Goal: Task Accomplishment & Management: Use online tool/utility

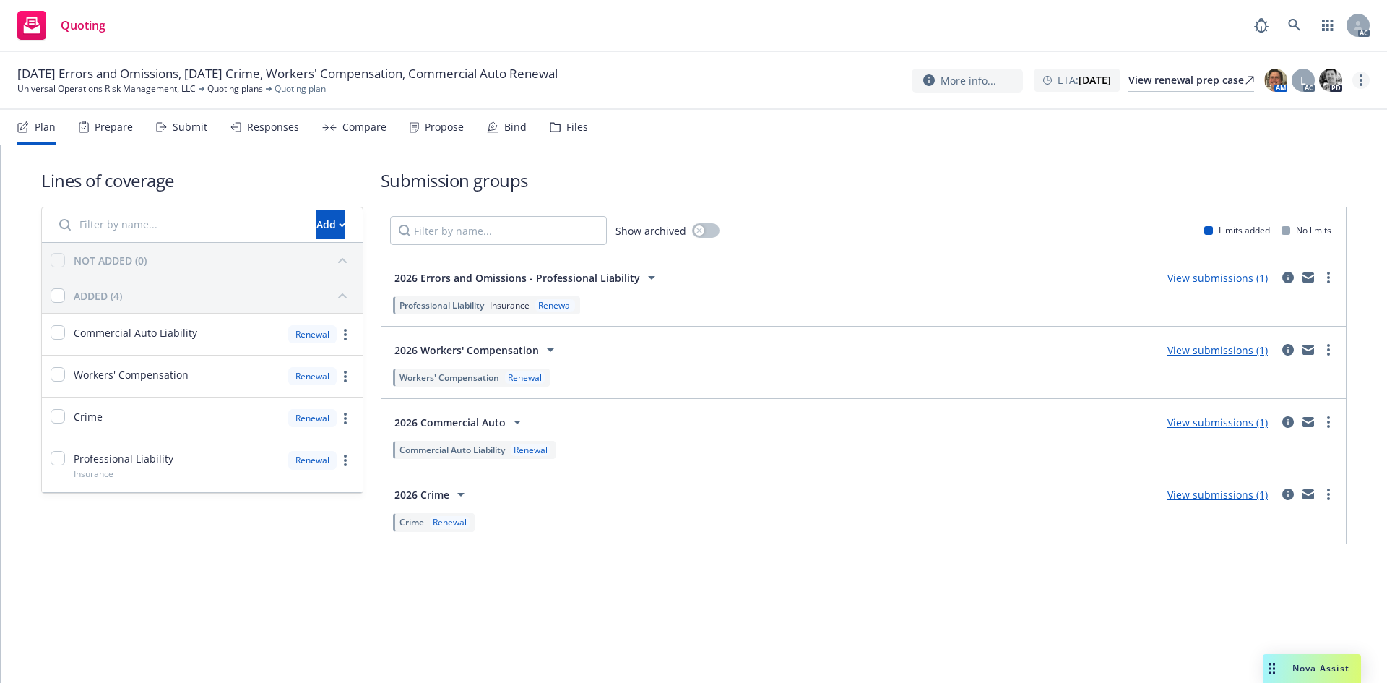
click at [1364, 77] on link "more" at bounding box center [1361, 80] width 17 height 17
click at [182, 129] on div "Submit" at bounding box center [190, 127] width 35 height 12
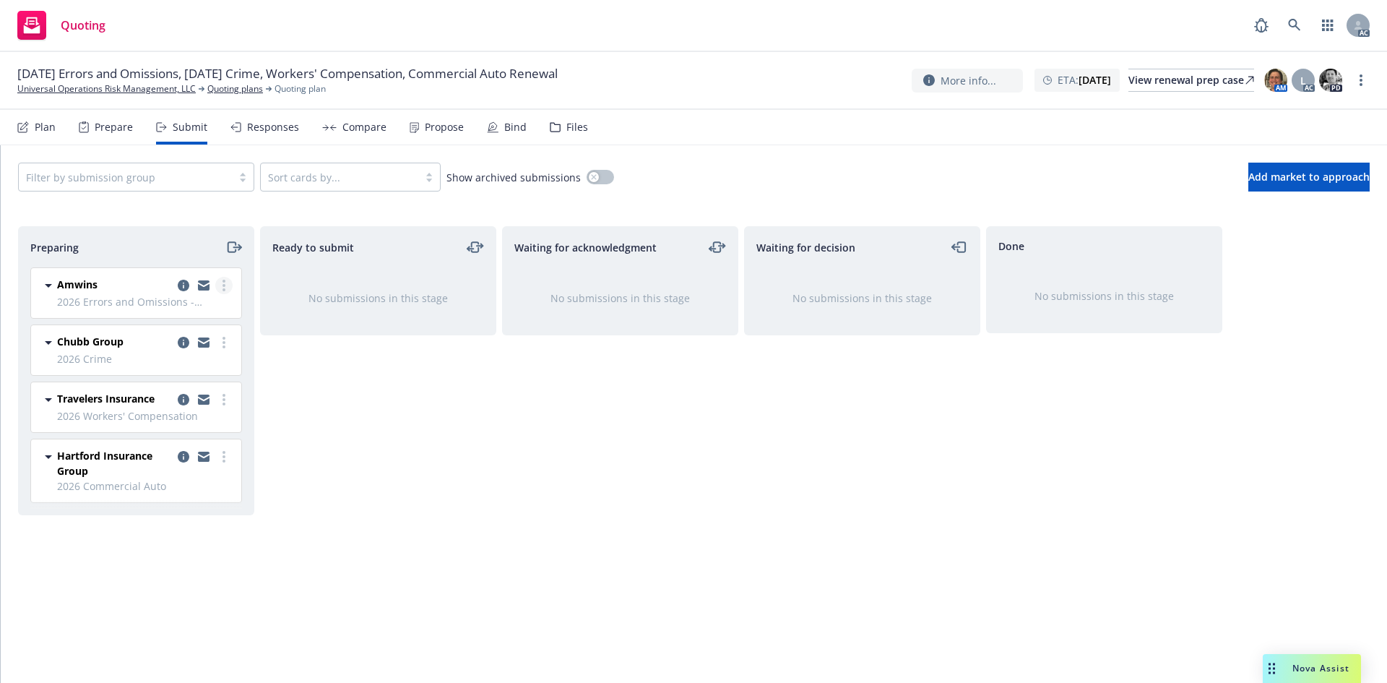
click at [229, 285] on link "more" at bounding box center [223, 285] width 17 height 17
click at [204, 340] on span "Log acknowledgement" at bounding box center [158, 344] width 142 height 14
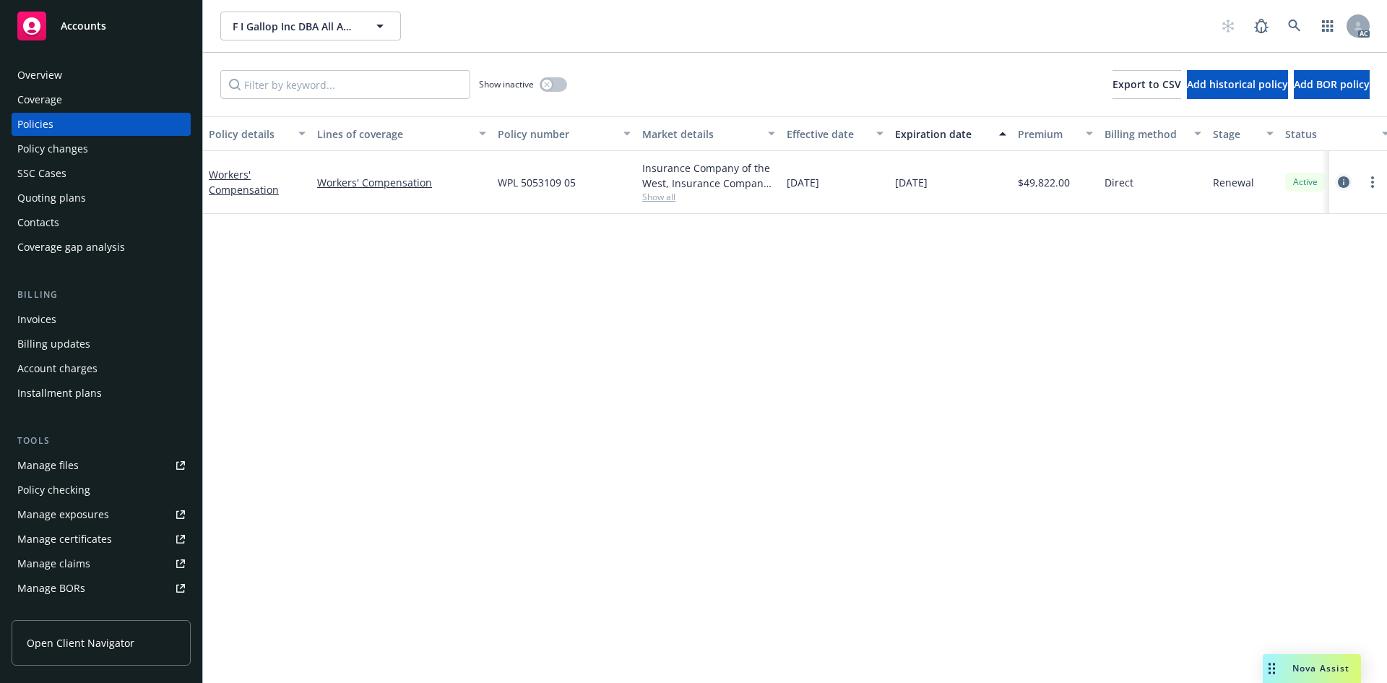
click at [1345, 180] on icon "circleInformation" at bounding box center [1344, 182] width 12 height 12
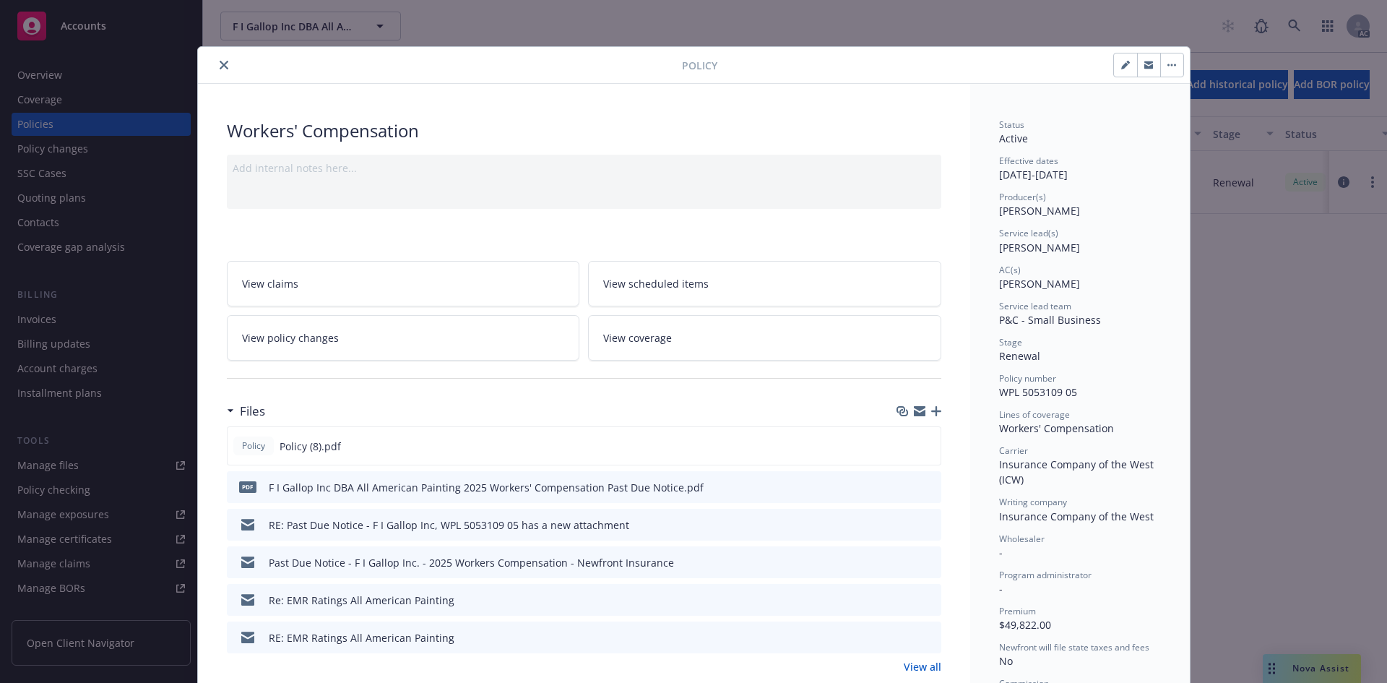
click at [220, 66] on icon "close" at bounding box center [224, 65] width 9 height 9
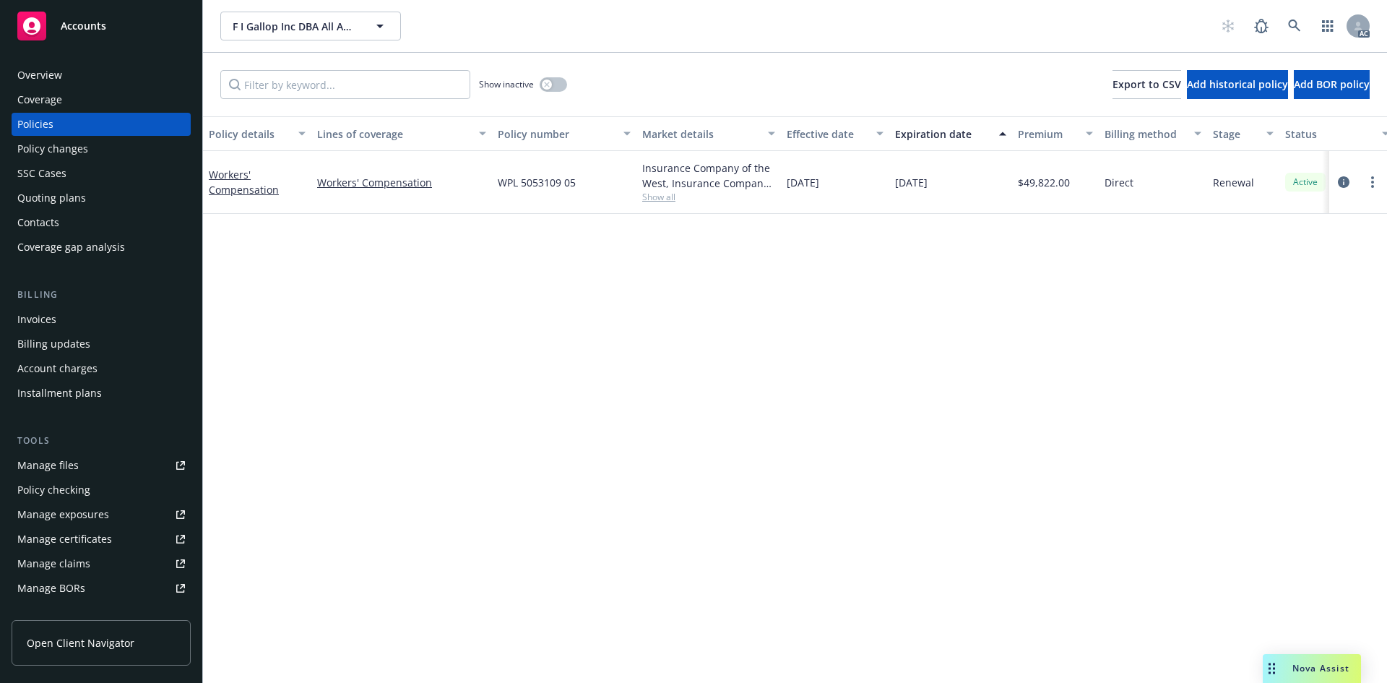
click at [49, 76] on div "Overview" at bounding box center [39, 75] width 45 height 23
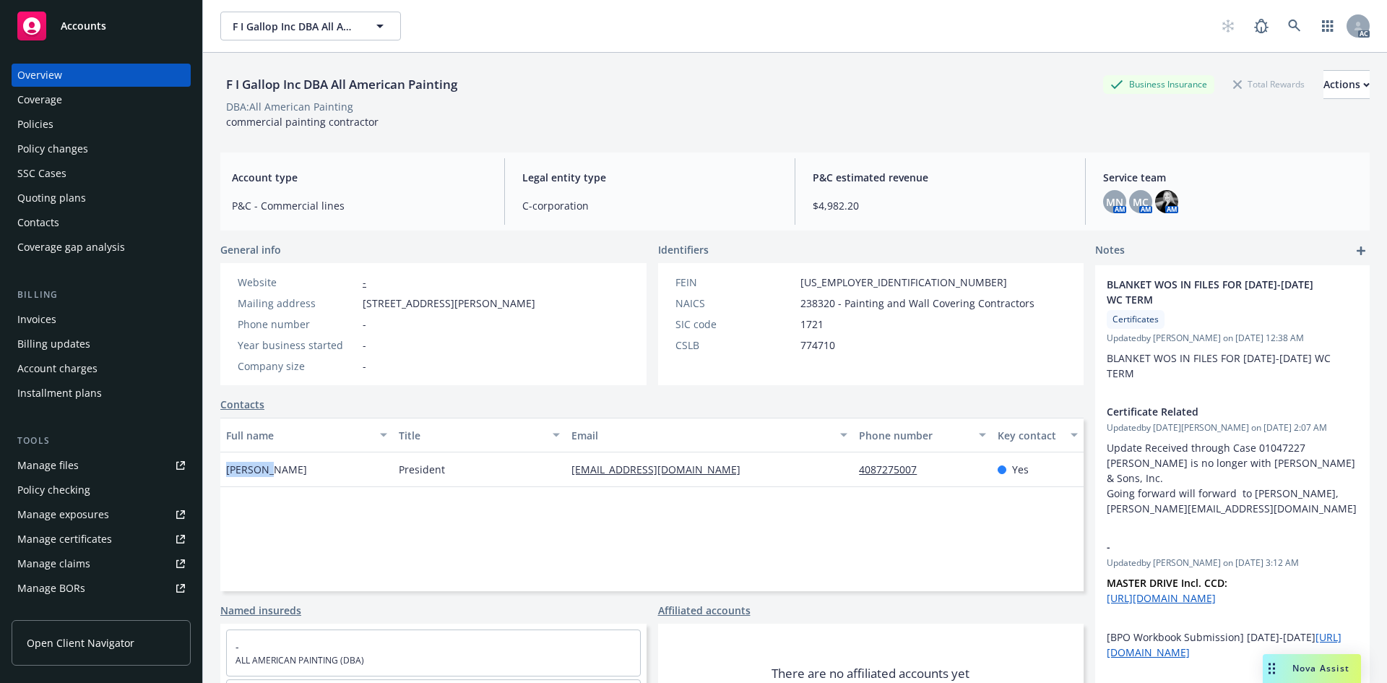
drag, startPoint x: 263, startPoint y: 473, endPoint x: 221, endPoint y: 471, distance: 41.9
click at [221, 471] on div "Jennifer Wolffe" at bounding box center [306, 469] width 173 height 35
copy span "Jennifer"
click at [415, 514] on div "Full name Title Email Phone number Key contact Jennifer Wolffe President jenn.a…" at bounding box center [651, 504] width 863 height 173
drag, startPoint x: 263, startPoint y: 473, endPoint x: 225, endPoint y: 471, distance: 38.3
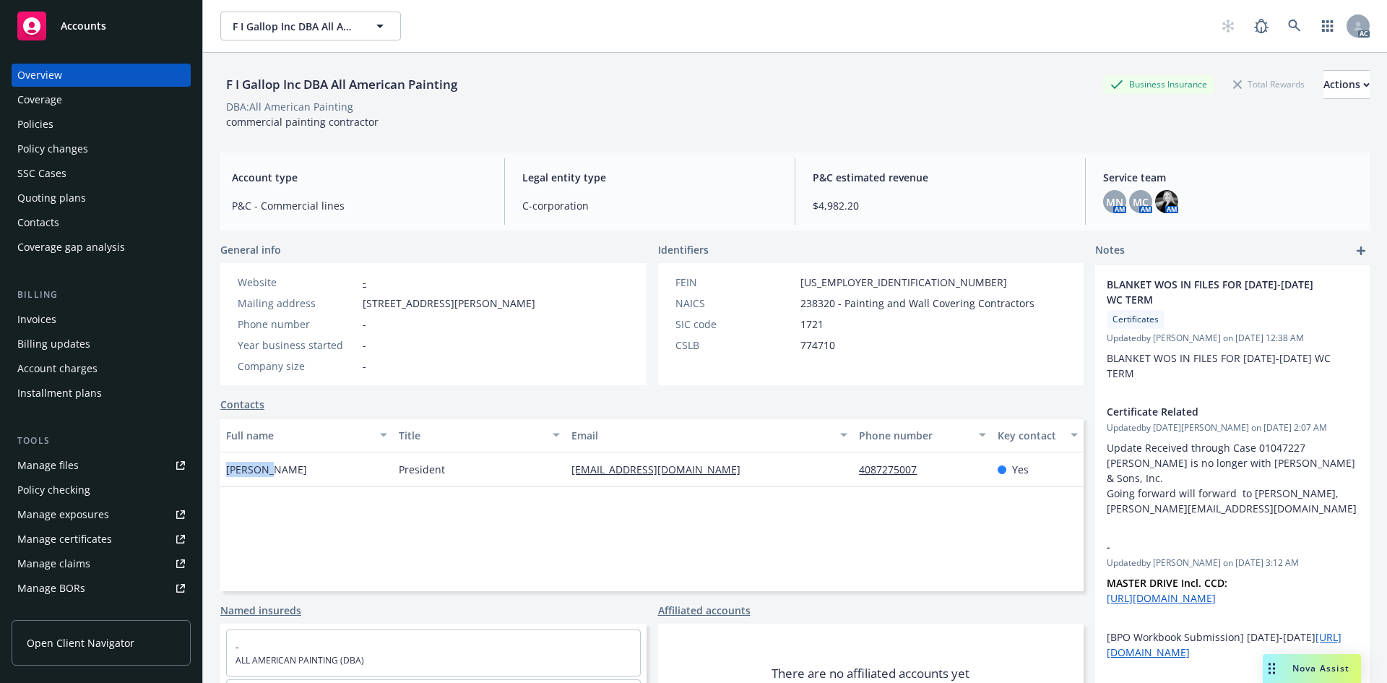
click at [225, 471] on div "Jennifer Wolffe" at bounding box center [306, 469] width 173 height 35
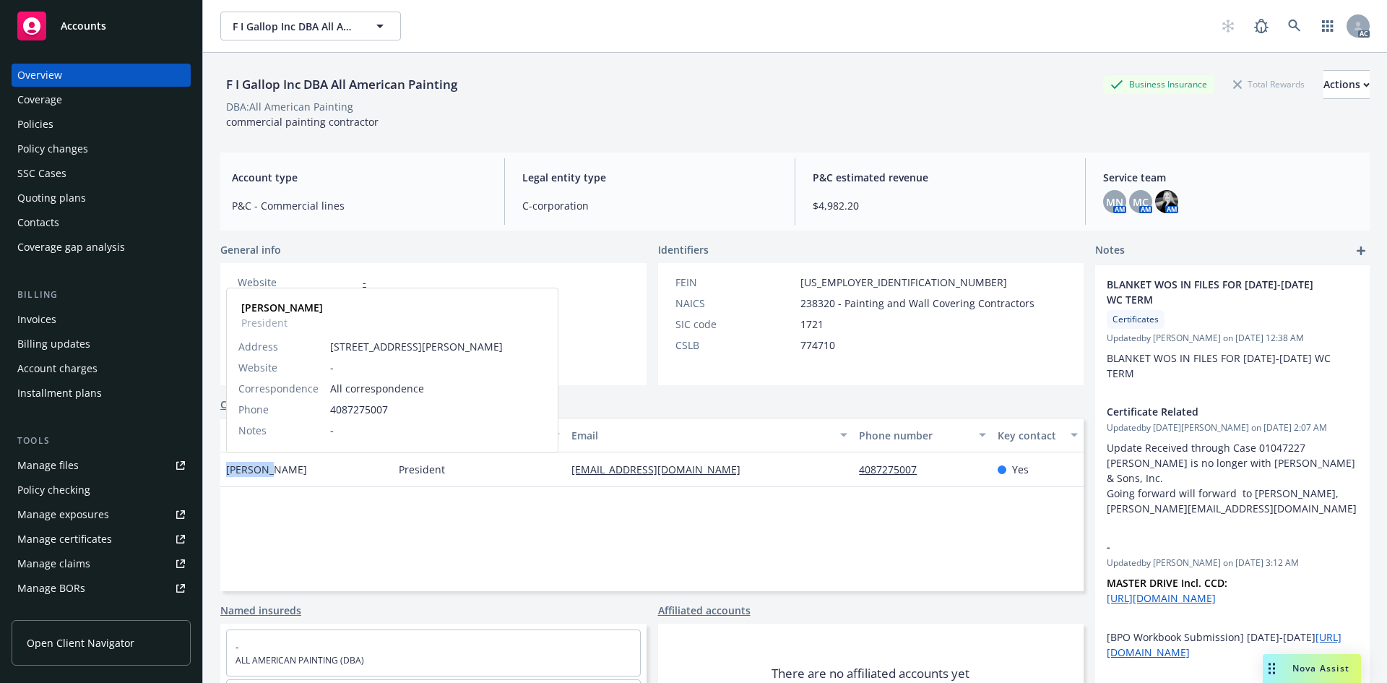
copy span "Jennifer"
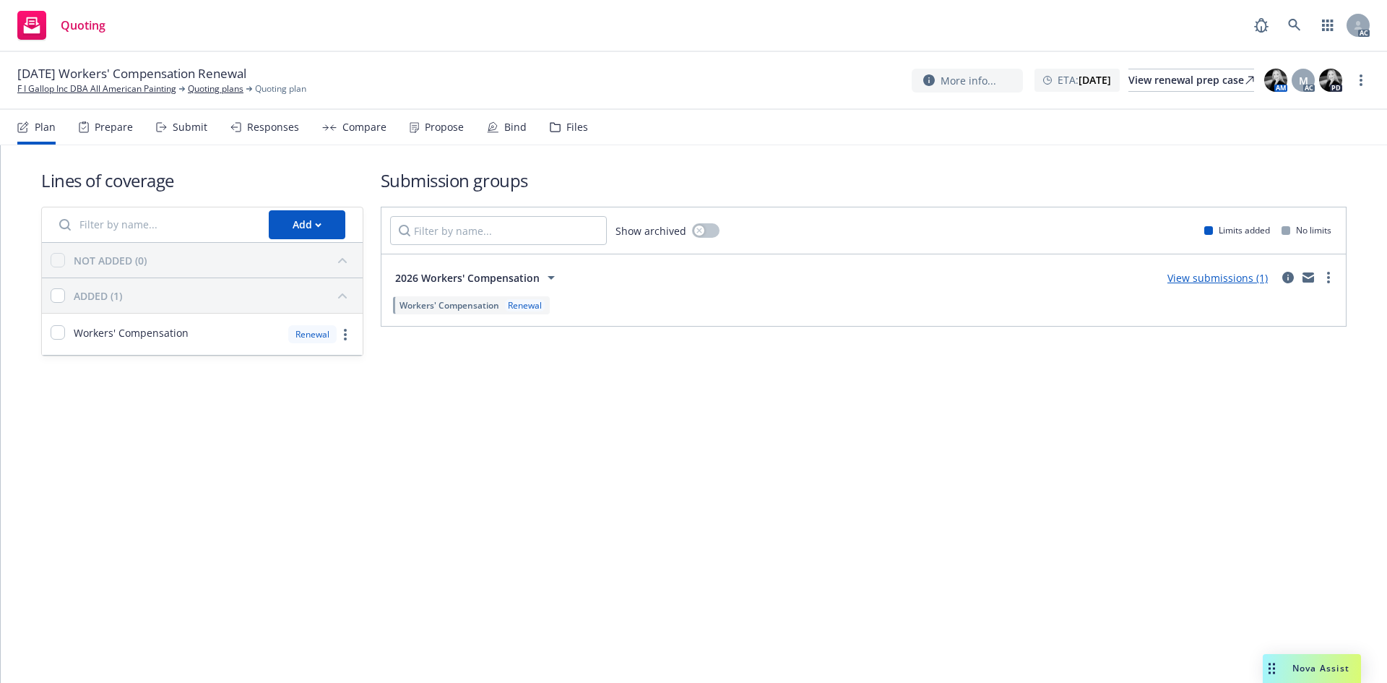
click at [1361, 89] on div "More info... ETA : [DATE] View renewal prep case AM M AC PD" at bounding box center [1141, 80] width 458 height 26
click at [1364, 80] on link "more" at bounding box center [1361, 80] width 17 height 17
click at [1322, 105] on link "Copy logging email" at bounding box center [1288, 110] width 161 height 29
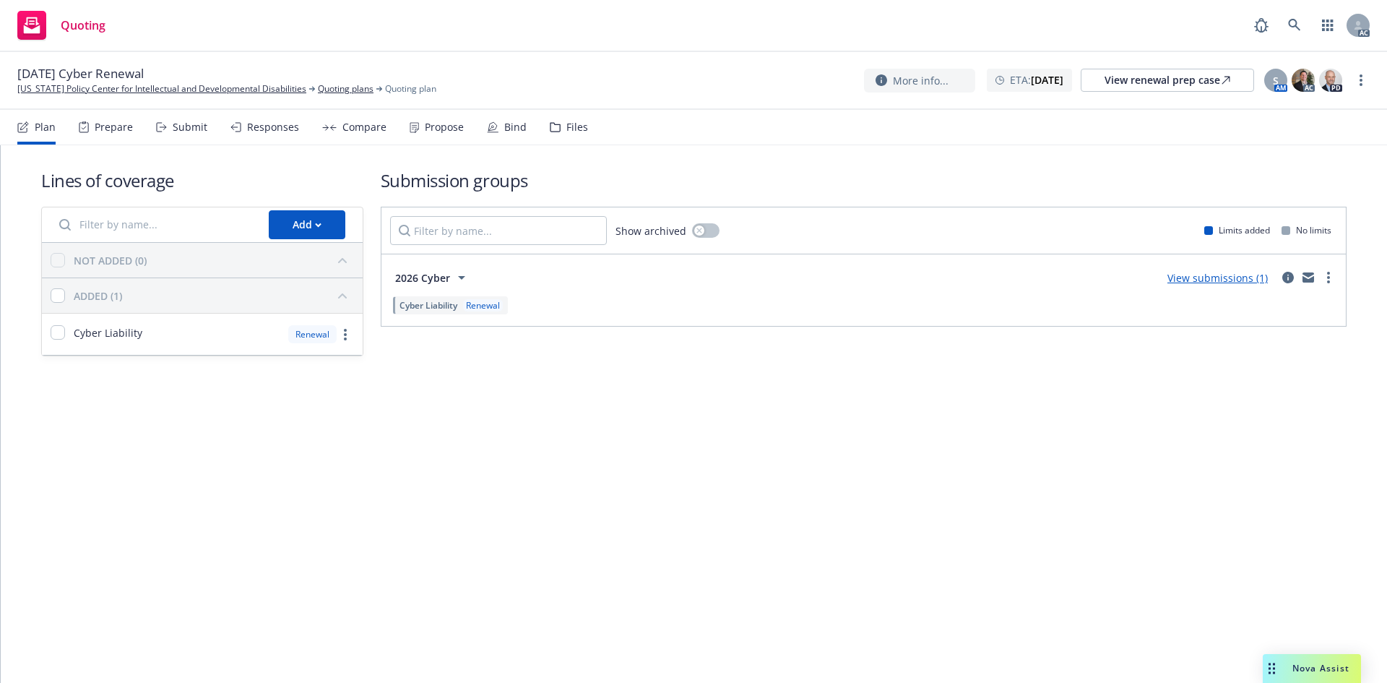
click at [189, 132] on div "Submit" at bounding box center [190, 127] width 35 height 12
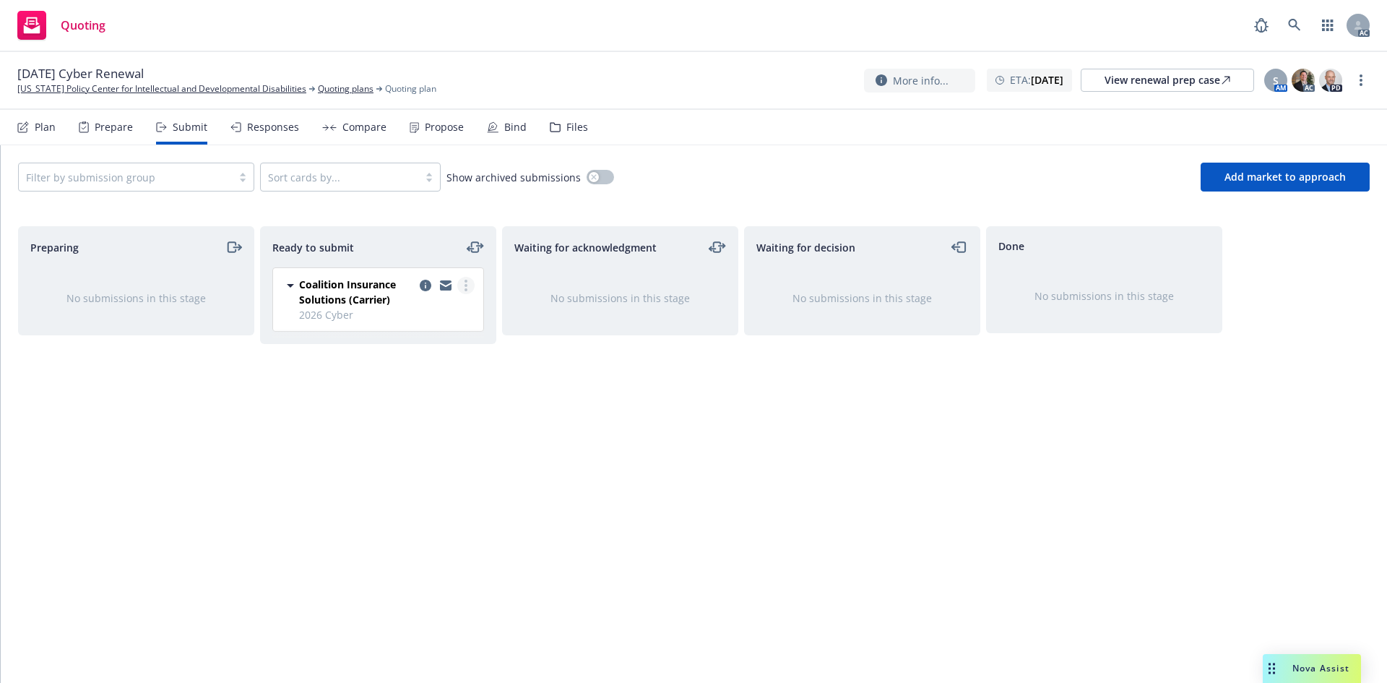
click at [461, 288] on link "more" at bounding box center [465, 285] width 17 height 17
click at [428, 343] on span "Log acknowledgement" at bounding box center [400, 344] width 142 height 14
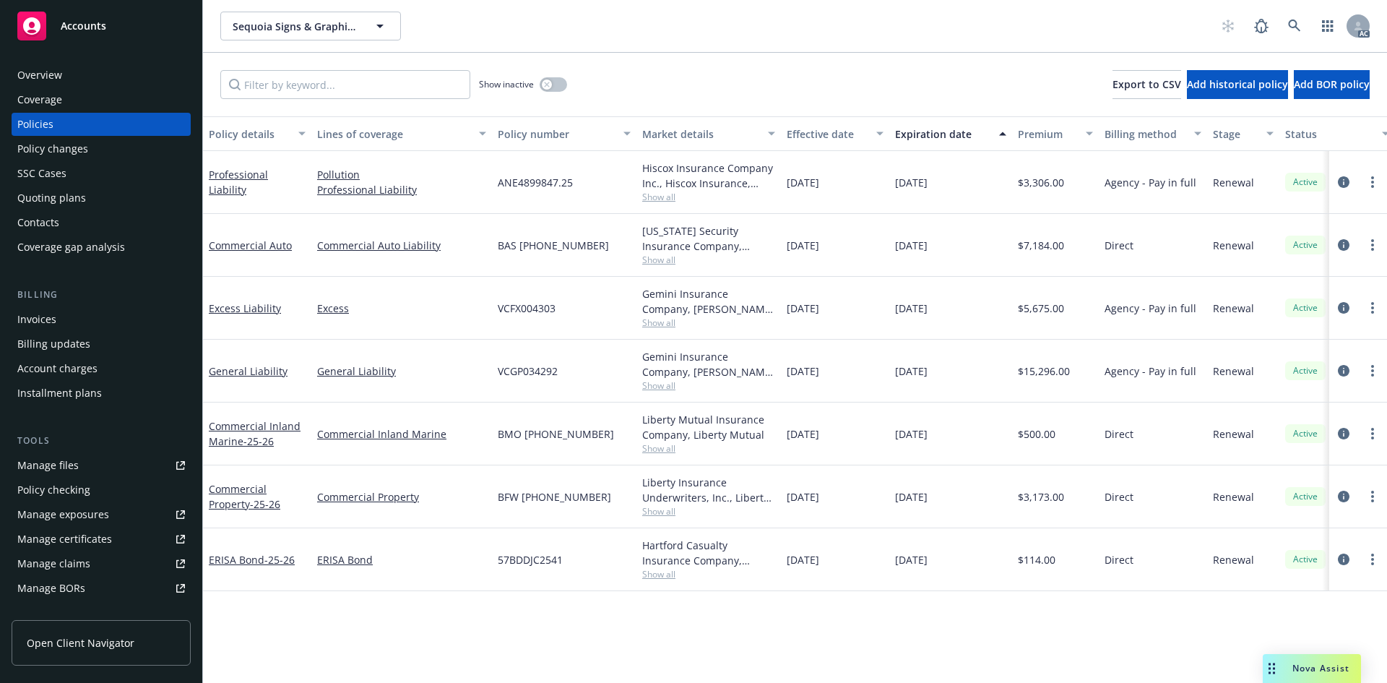
click at [669, 270] on div "Ohio Security Insurance Company, Liberty Mutual Show all" at bounding box center [709, 245] width 145 height 63
click at [666, 267] on div "Ohio Security Insurance Company, Liberty Mutual Show all" at bounding box center [709, 245] width 145 height 63
click at [666, 265] on span "Show all" at bounding box center [708, 260] width 133 height 12
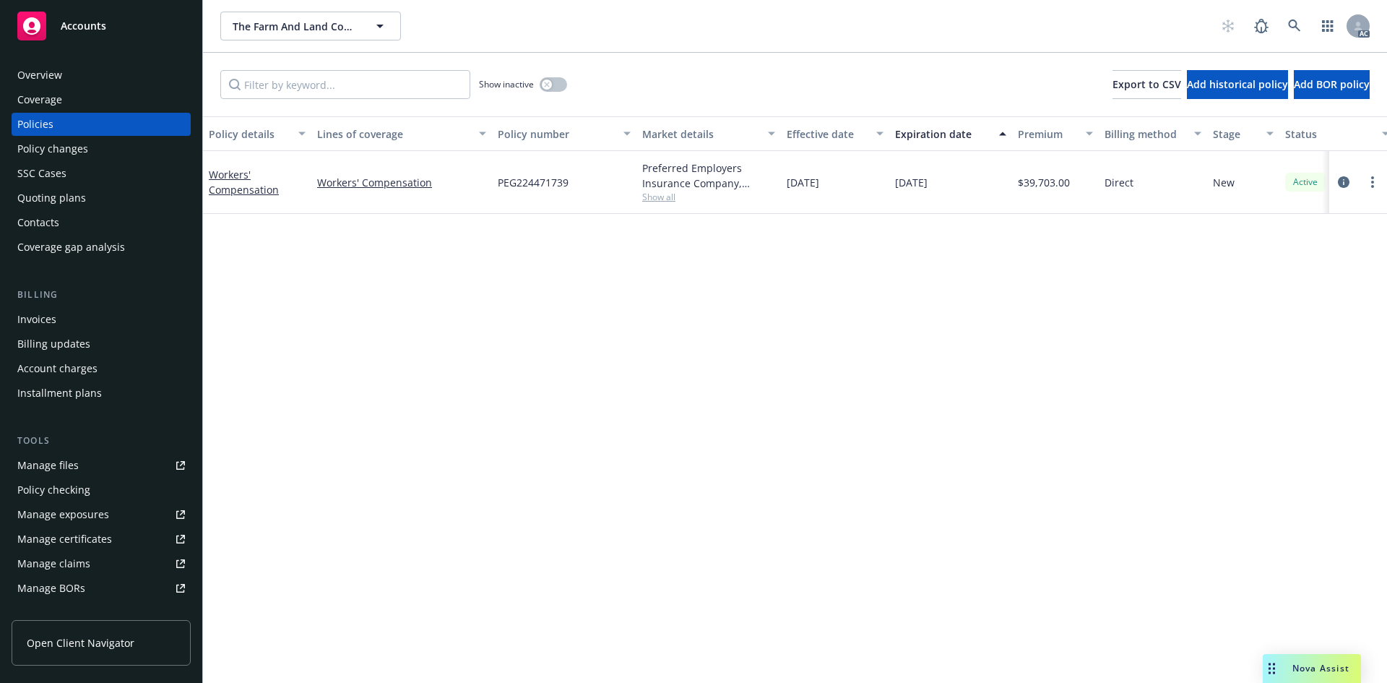
drag, startPoint x: 106, startPoint y: 72, endPoint x: 265, endPoint y: 98, distance: 161.1
click at [106, 72] on div "Overview" at bounding box center [101, 75] width 168 height 23
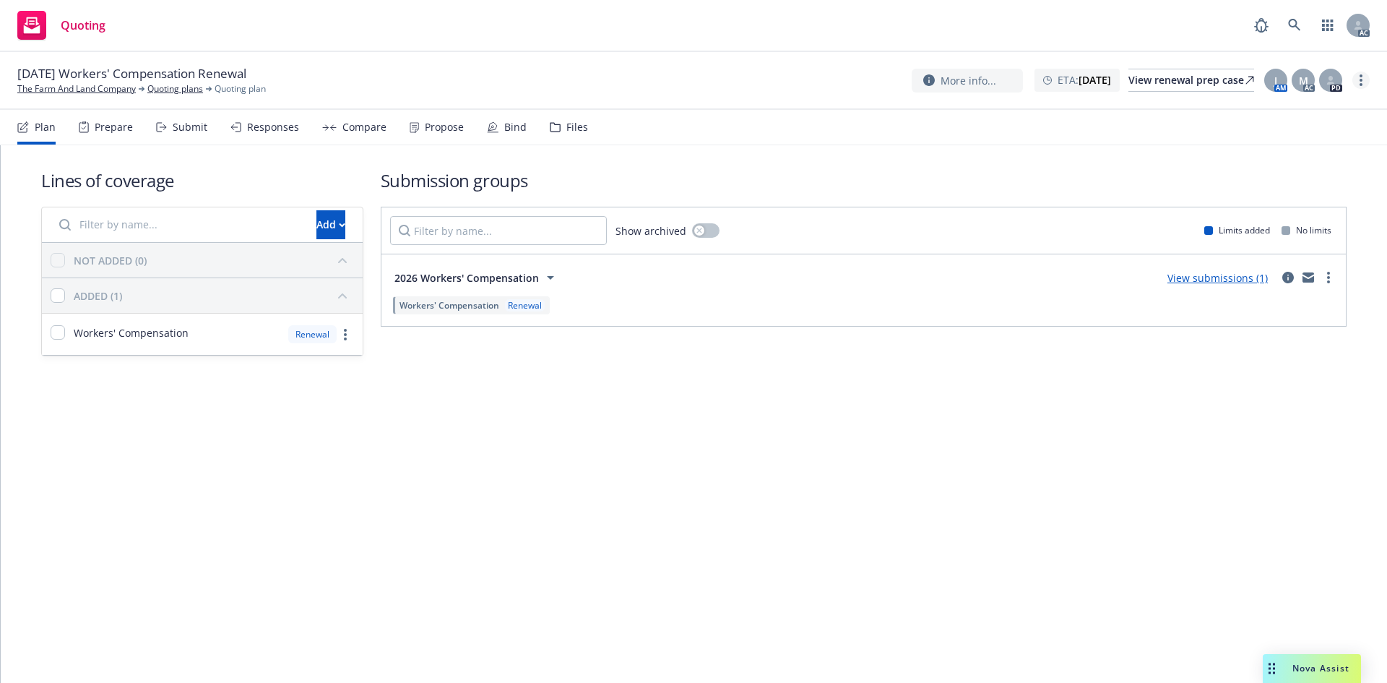
click at [1369, 78] on link "more" at bounding box center [1361, 80] width 17 height 17
click at [1304, 116] on link "Copy logging email" at bounding box center [1288, 109] width 161 height 29
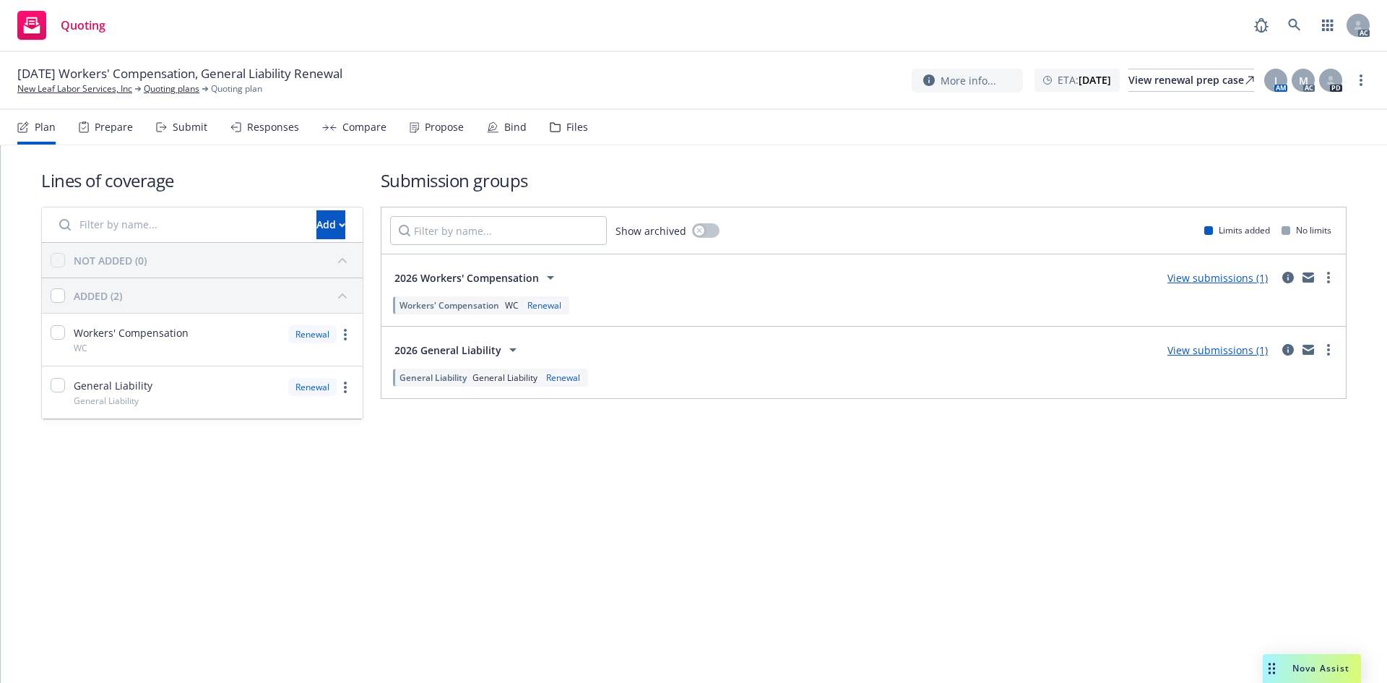
click at [178, 121] on div "Submit" at bounding box center [190, 127] width 35 height 12
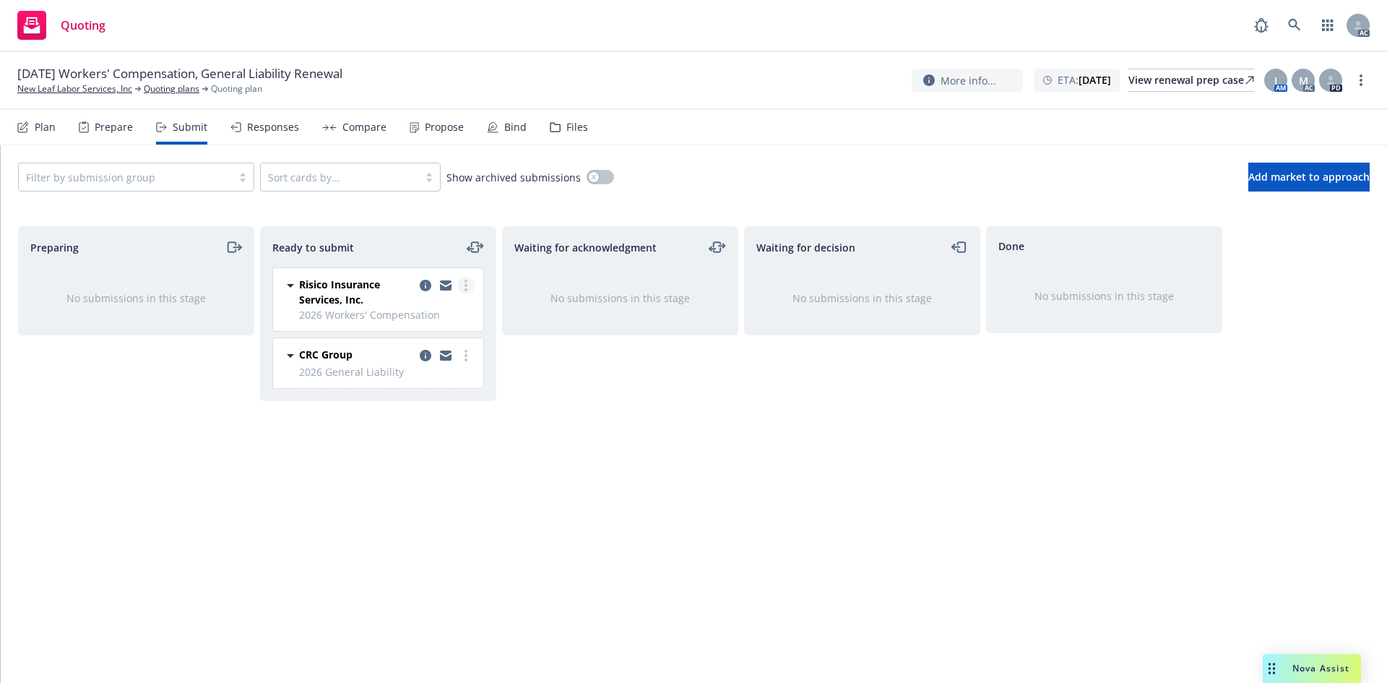
click at [465, 293] on link "more" at bounding box center [465, 285] width 17 height 17
click at [413, 336] on link "Log acknowledgement" at bounding box center [401, 343] width 145 height 29
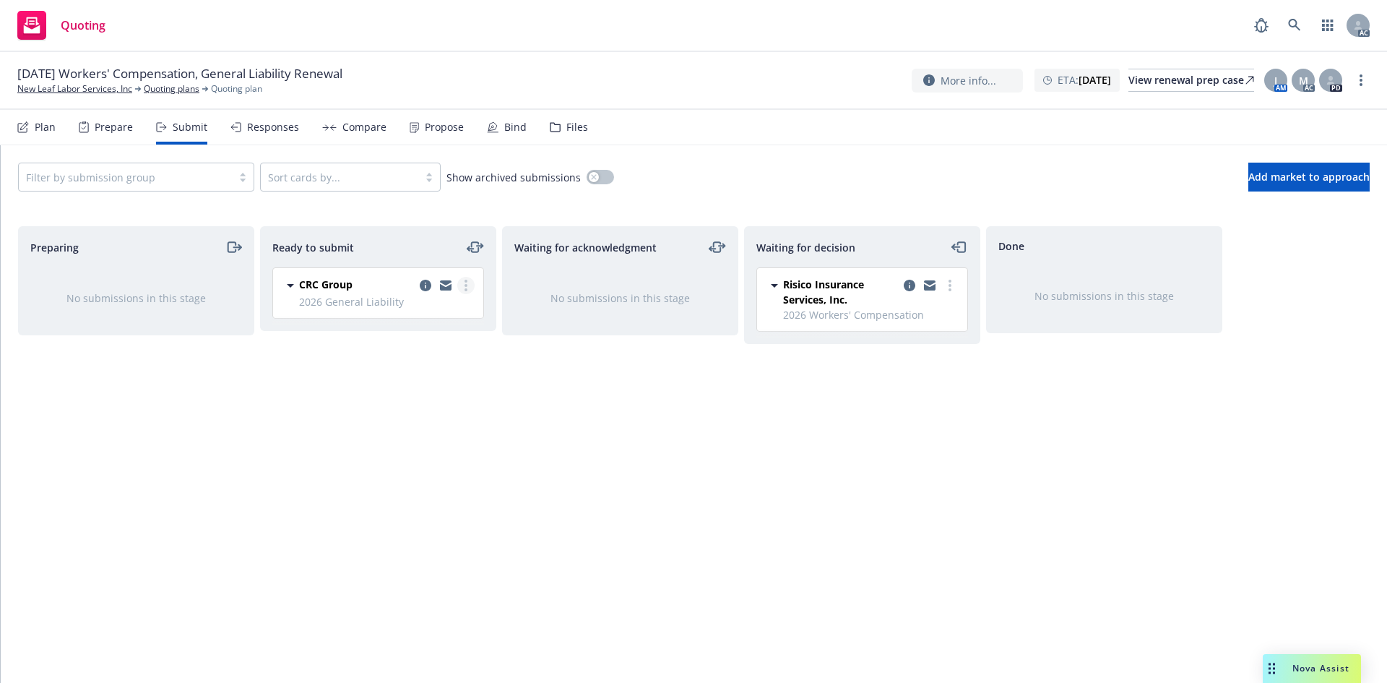
click at [468, 286] on link "more" at bounding box center [465, 285] width 17 height 17
click at [413, 338] on span "Log acknowledgement" at bounding box center [400, 344] width 142 height 14
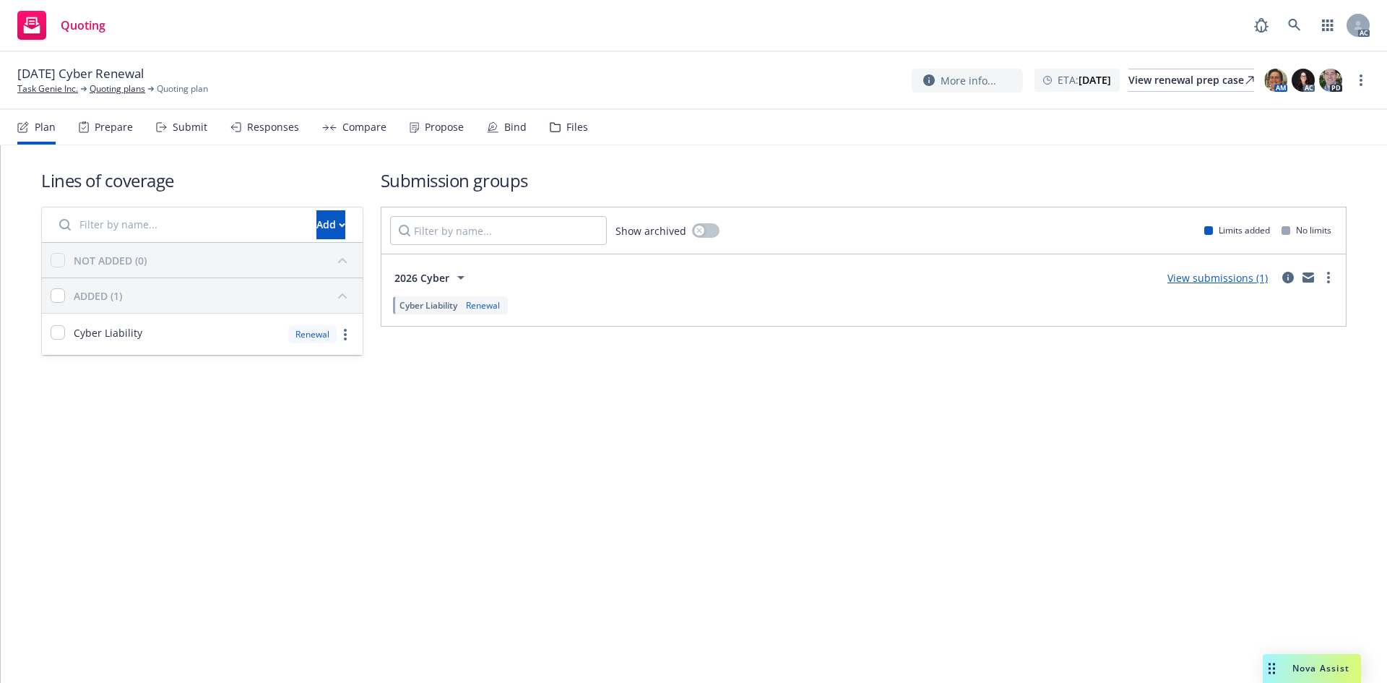
click at [183, 121] on div "Submit" at bounding box center [190, 127] width 35 height 12
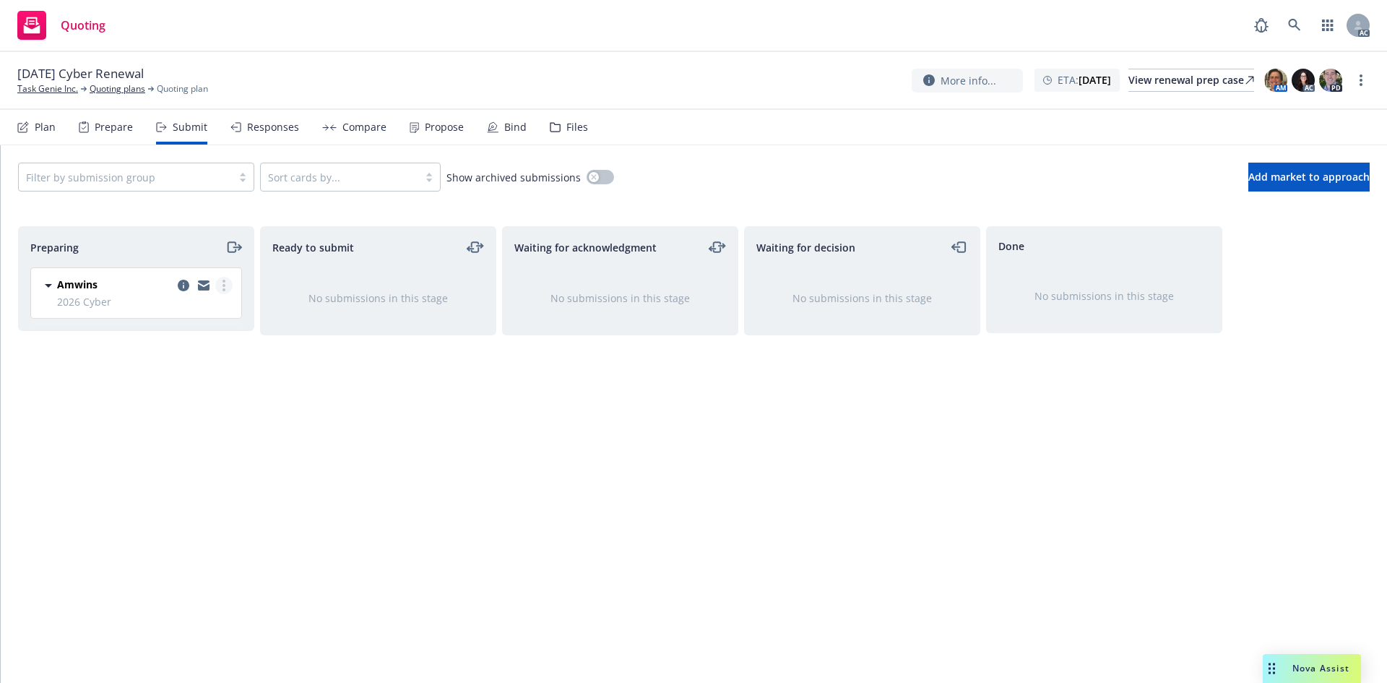
click at [223, 279] on link "more" at bounding box center [223, 285] width 17 height 17
click at [204, 345] on span "Log acknowledgement" at bounding box center [158, 344] width 142 height 14
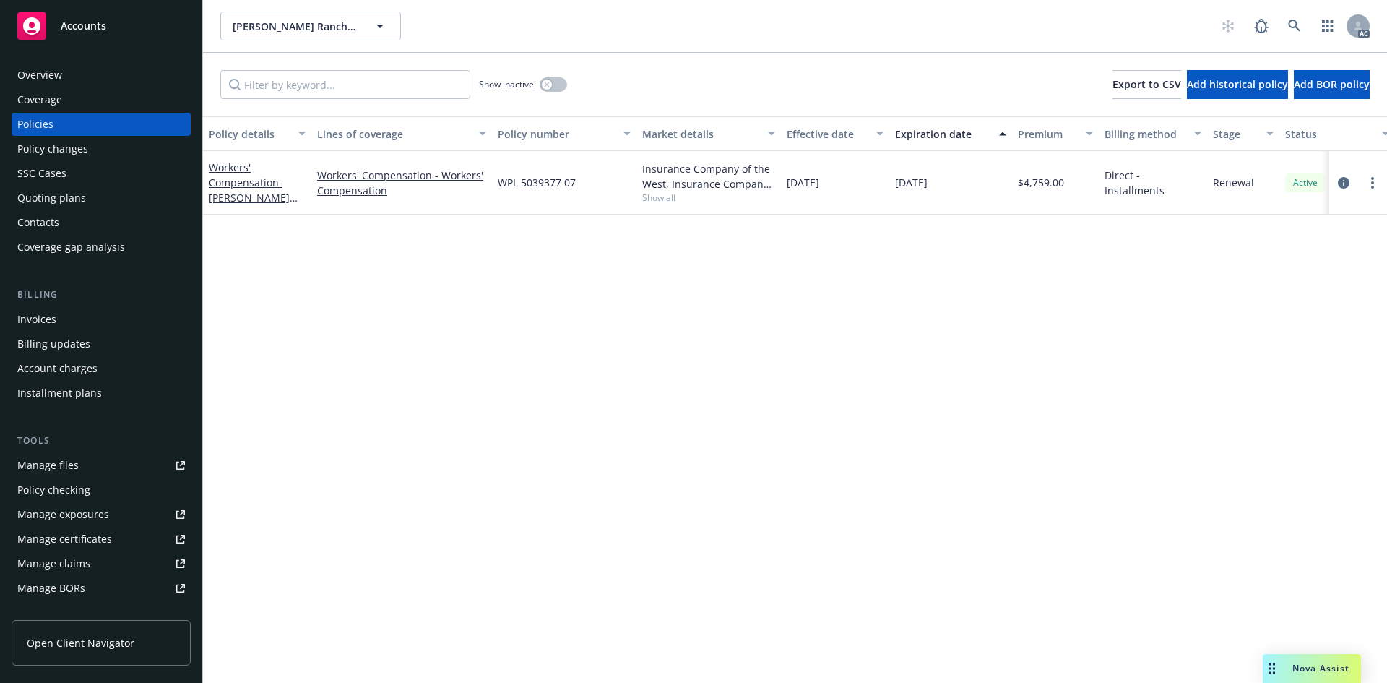
click at [97, 82] on div "Overview" at bounding box center [101, 75] width 168 height 23
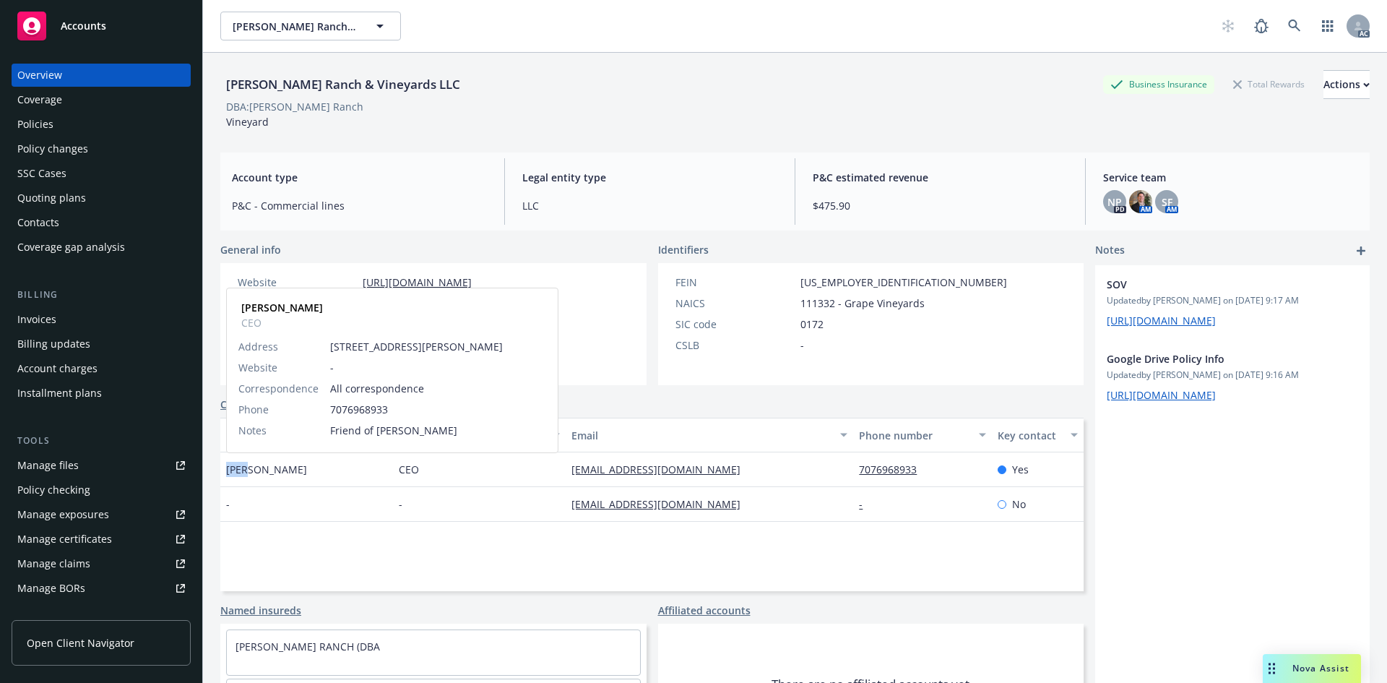
drag, startPoint x: 247, startPoint y: 470, endPoint x: 227, endPoint y: 471, distance: 20.3
click at [227, 471] on span "[PERSON_NAME]" at bounding box center [266, 469] width 81 height 15
copy span "[PERSON_NAME]"
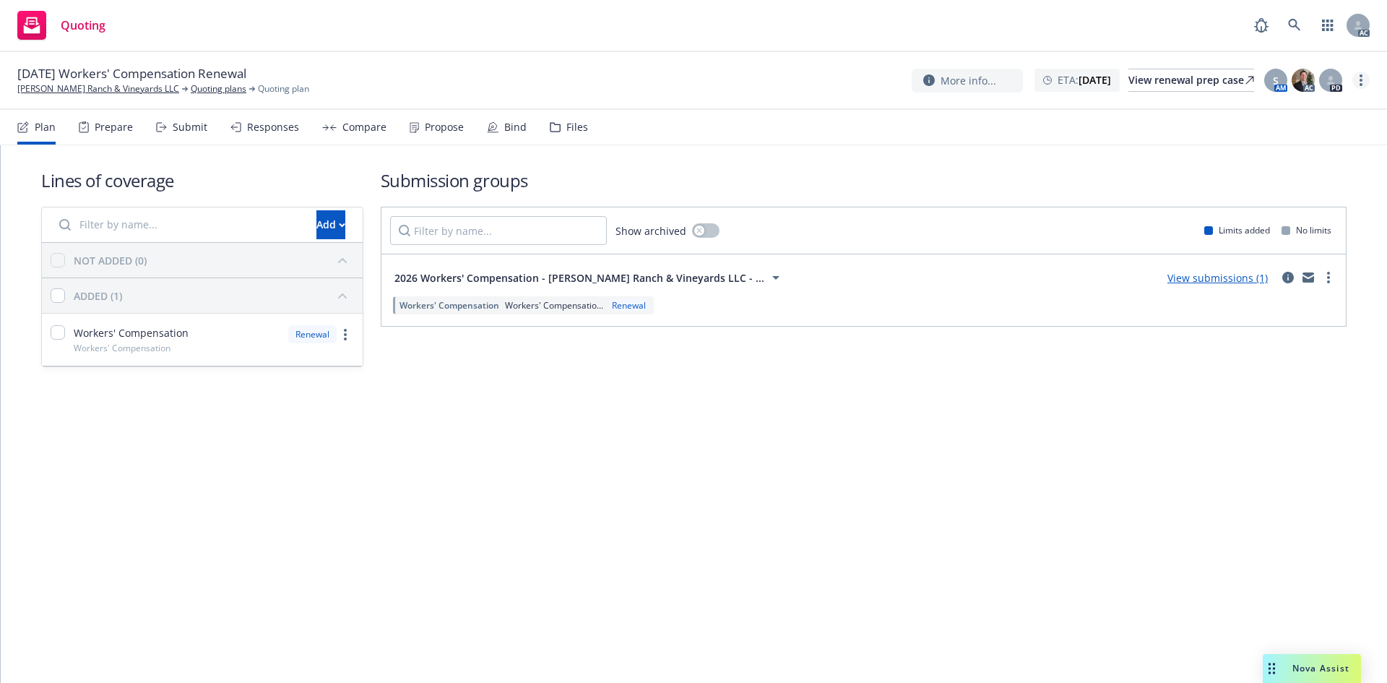
click at [1358, 81] on link "more" at bounding box center [1361, 80] width 17 height 17
drag, startPoint x: 1317, startPoint y: 107, endPoint x: 1306, endPoint y: 104, distance: 11.9
click at [1317, 107] on link "Copy logging email" at bounding box center [1288, 109] width 161 height 29
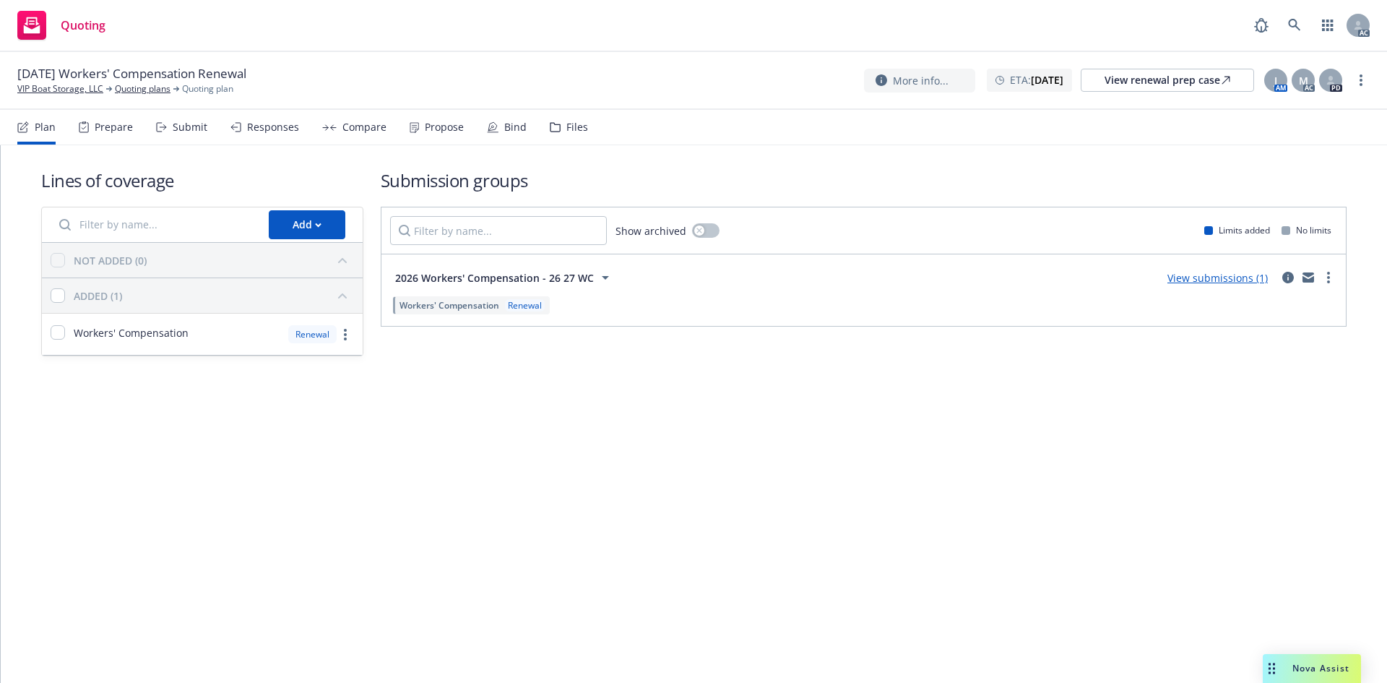
click at [187, 131] on div "Submit" at bounding box center [190, 127] width 35 height 12
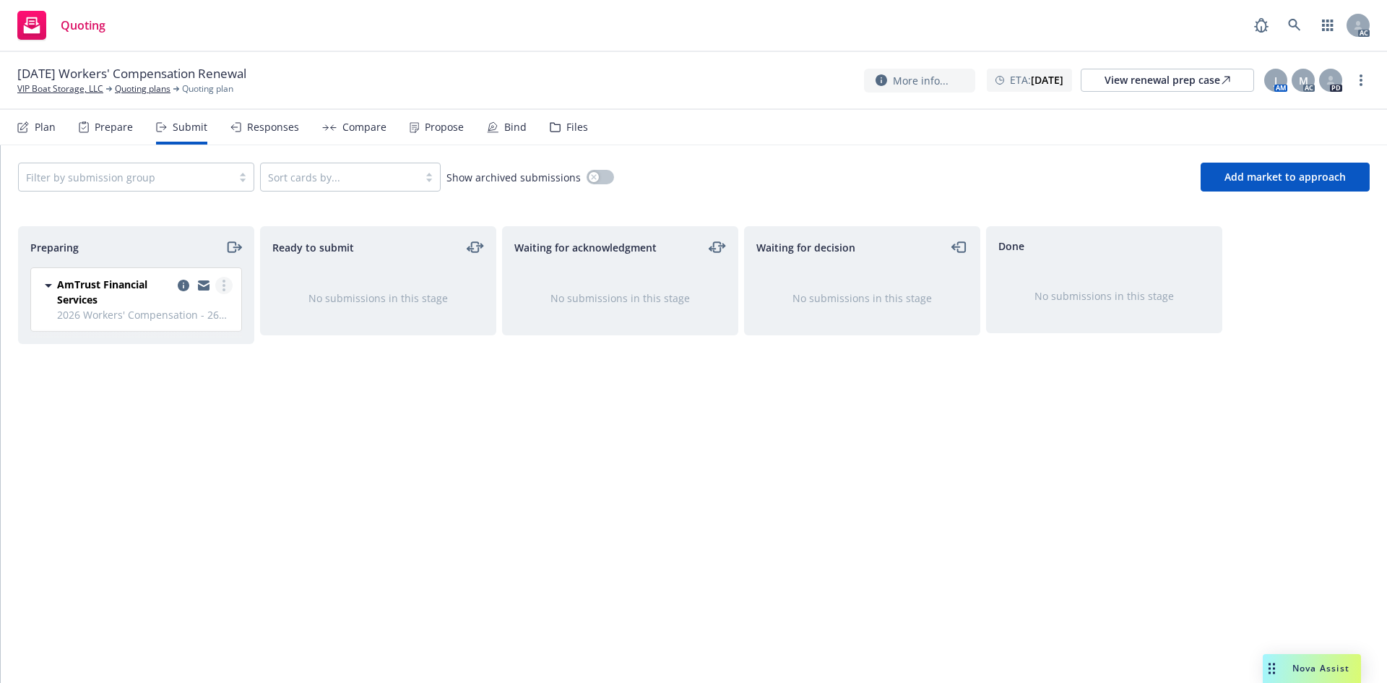
click at [222, 284] on link "more" at bounding box center [223, 285] width 17 height 17
click at [165, 351] on link "Log acknowledgement" at bounding box center [159, 343] width 145 height 29
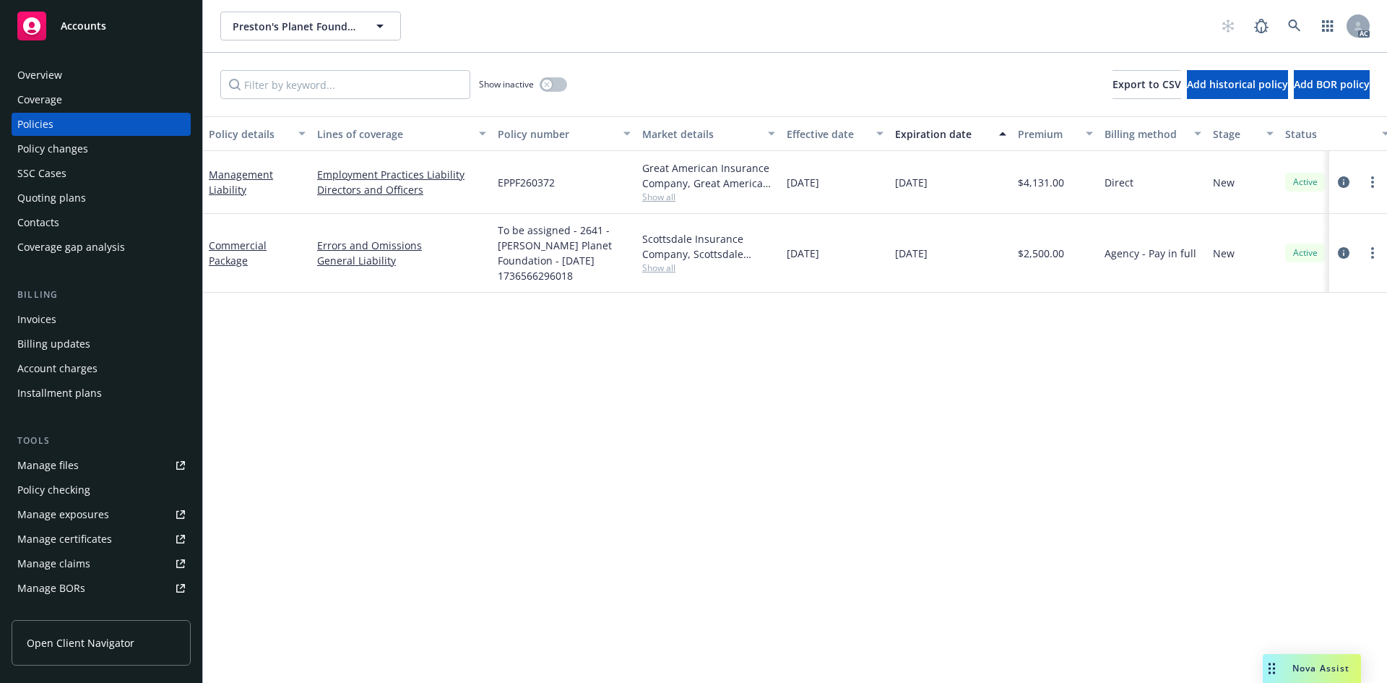
click at [664, 266] on span "Show all" at bounding box center [708, 268] width 133 height 12
click at [669, 194] on span "Show all" at bounding box center [708, 197] width 133 height 12
click at [822, 322] on div "Policy details Lines of coverage Policy number Market details Effective date Ex…" at bounding box center [795, 399] width 1184 height 567
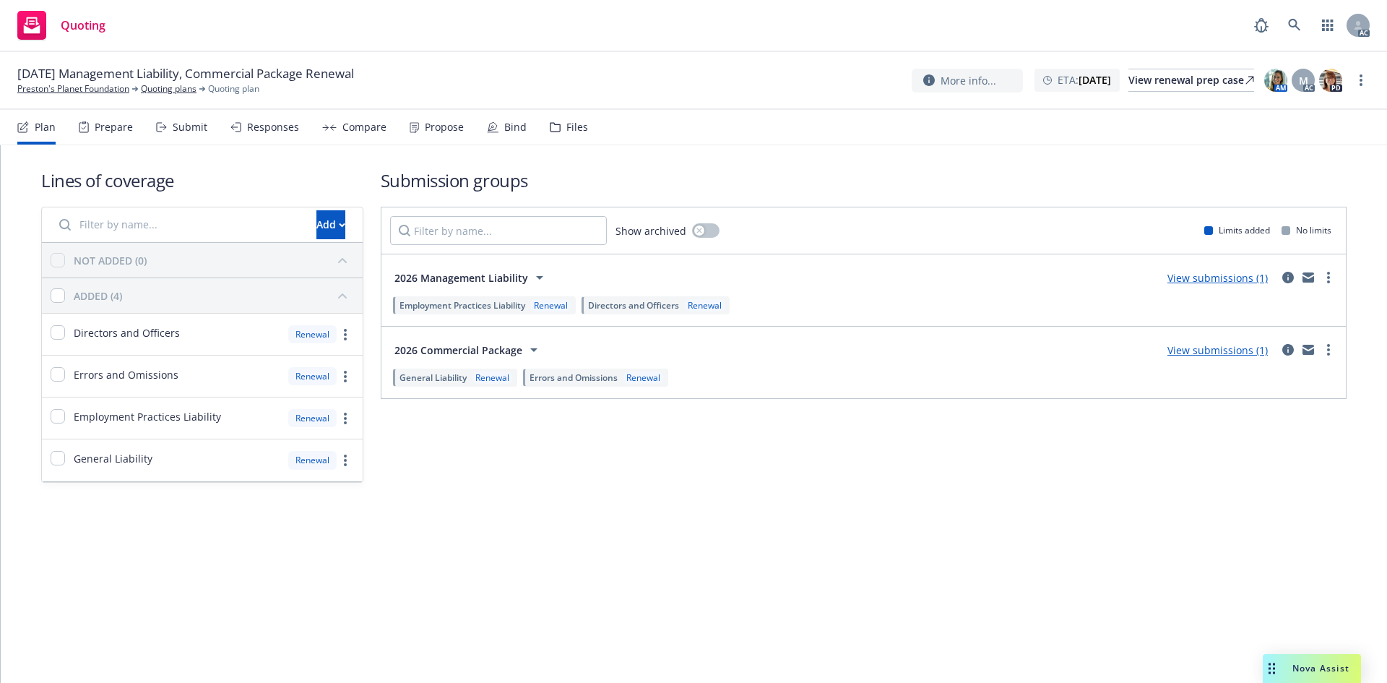
click at [173, 128] on div "Submit" at bounding box center [190, 127] width 35 height 12
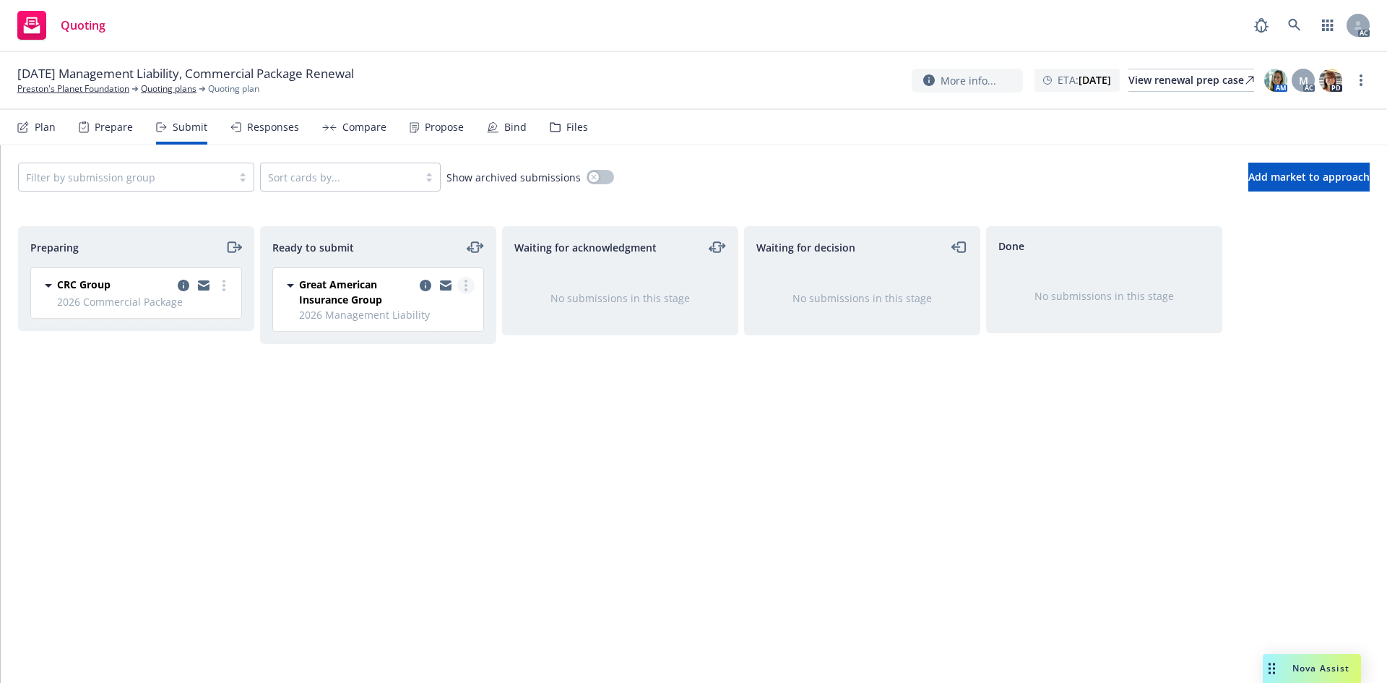
click at [471, 287] on link "more" at bounding box center [465, 285] width 17 height 17
click at [422, 342] on span "Log acknowledgement" at bounding box center [400, 344] width 142 height 14
